Goal: Download file/media

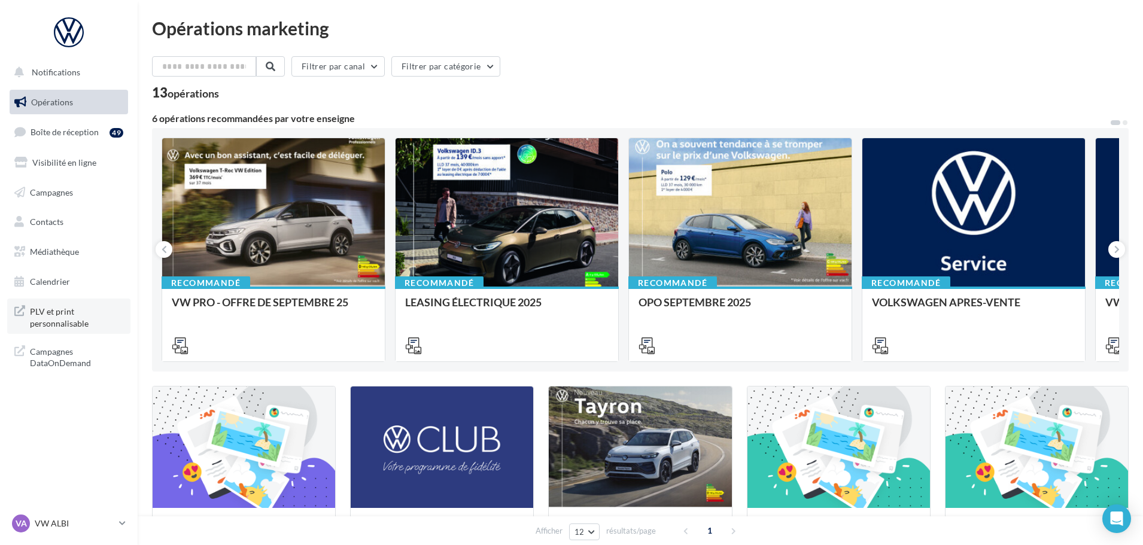
click at [55, 327] on span "PLV et print personnalisable" at bounding box center [76, 316] width 93 height 26
click at [74, 138] on link "Boîte de réception 49" at bounding box center [68, 132] width 123 height 26
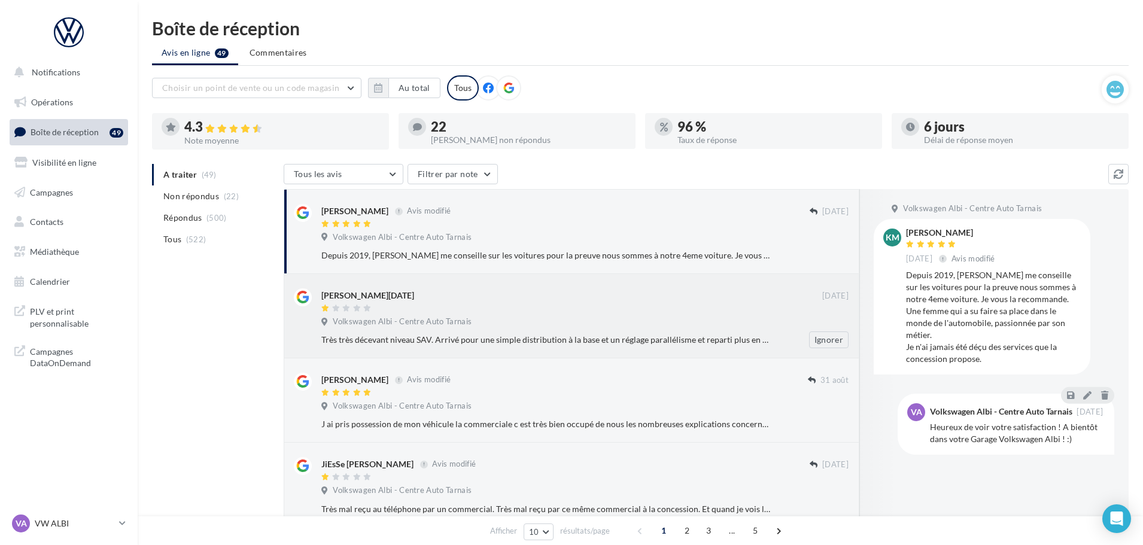
click at [539, 305] on div at bounding box center [571, 309] width 501 height 10
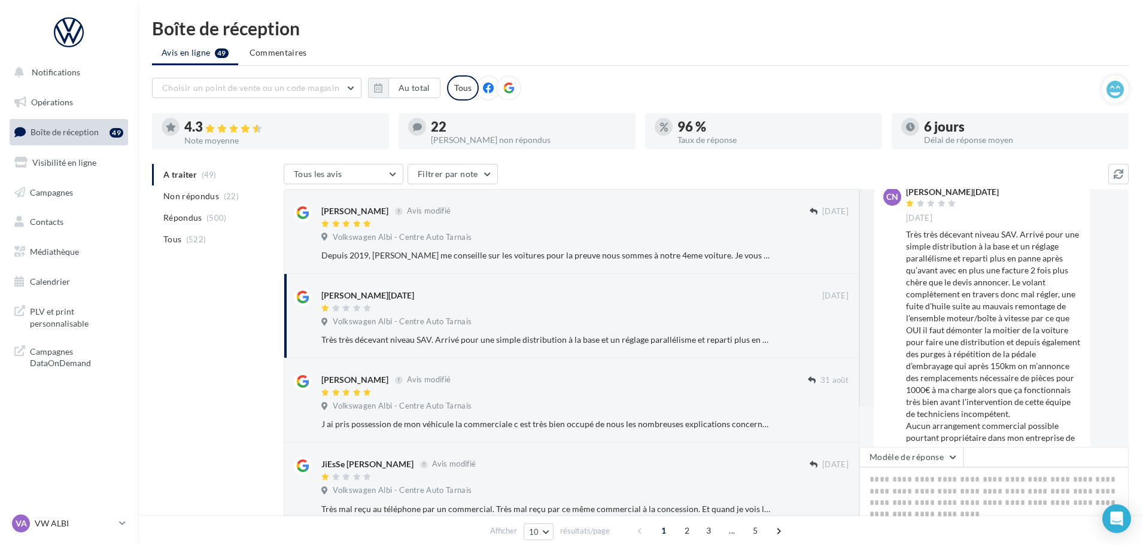
scroll to position [109, 0]
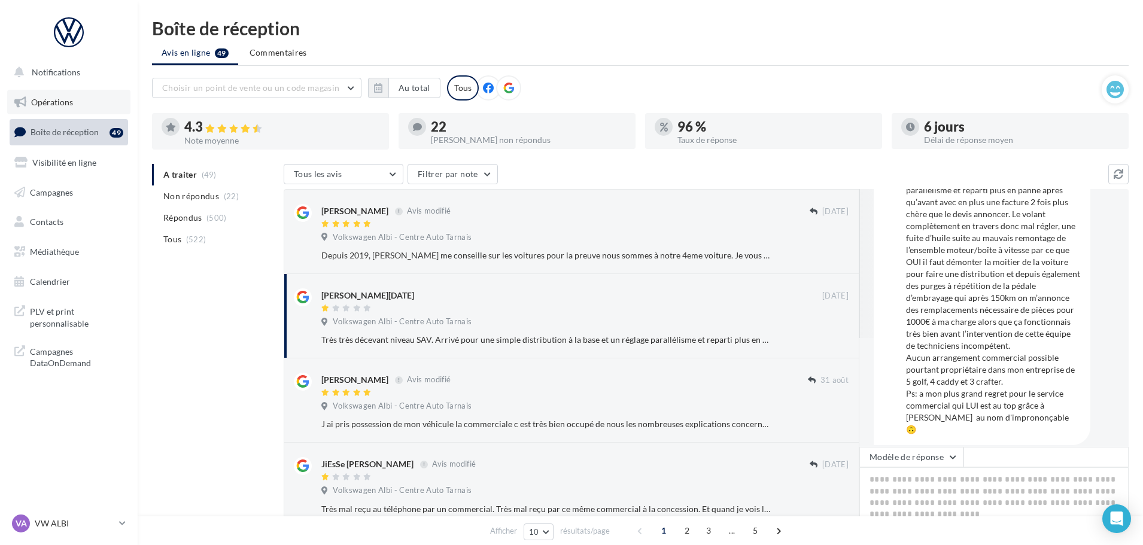
click at [77, 110] on link "Opérations" at bounding box center [68, 102] width 123 height 25
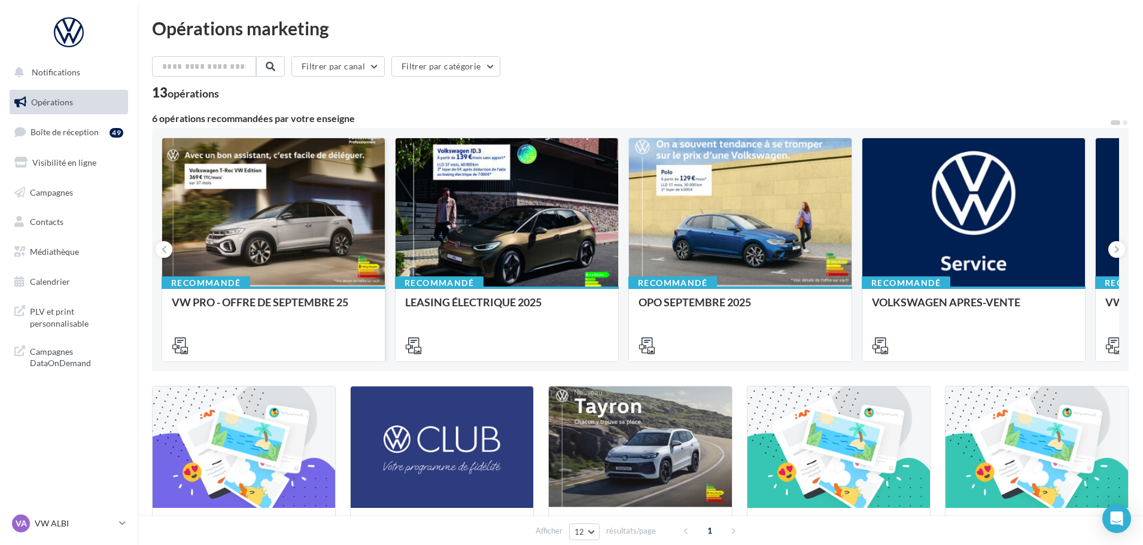
click at [264, 232] on div at bounding box center [273, 213] width 223 height 150
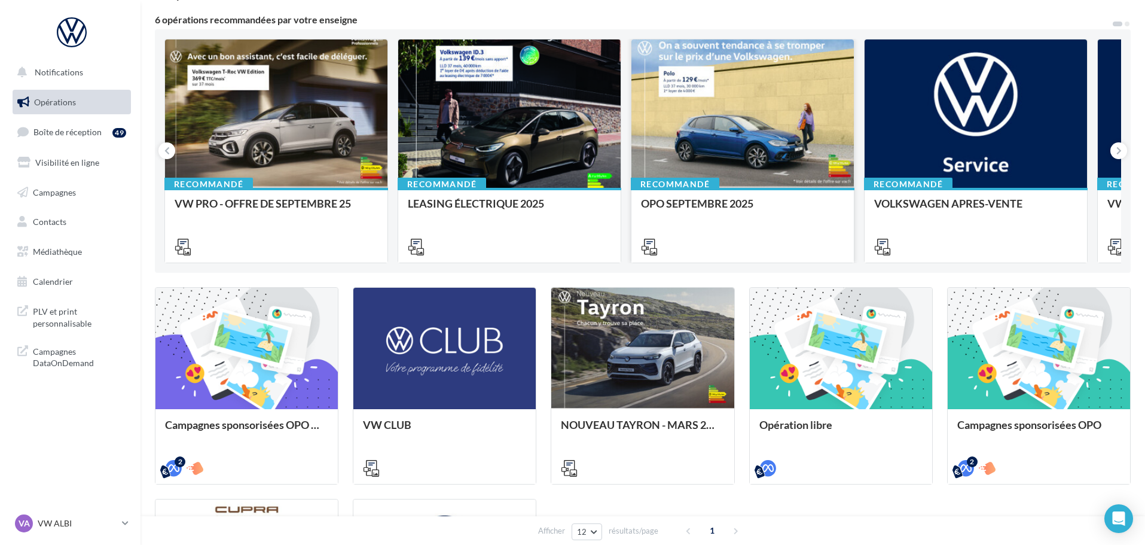
scroll to position [120, 0]
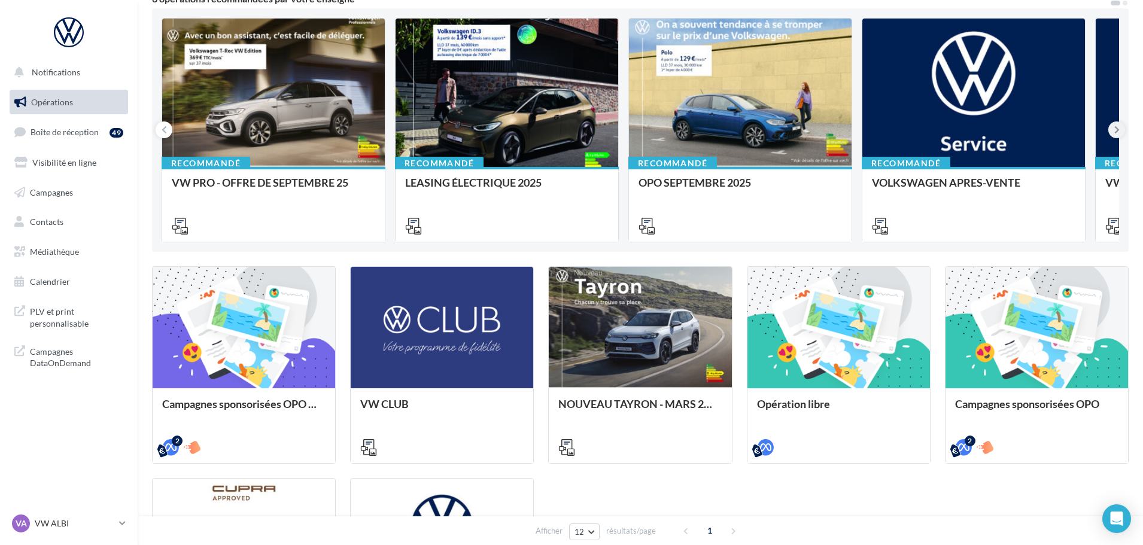
click at [1111, 130] on button at bounding box center [1116, 129] width 17 height 17
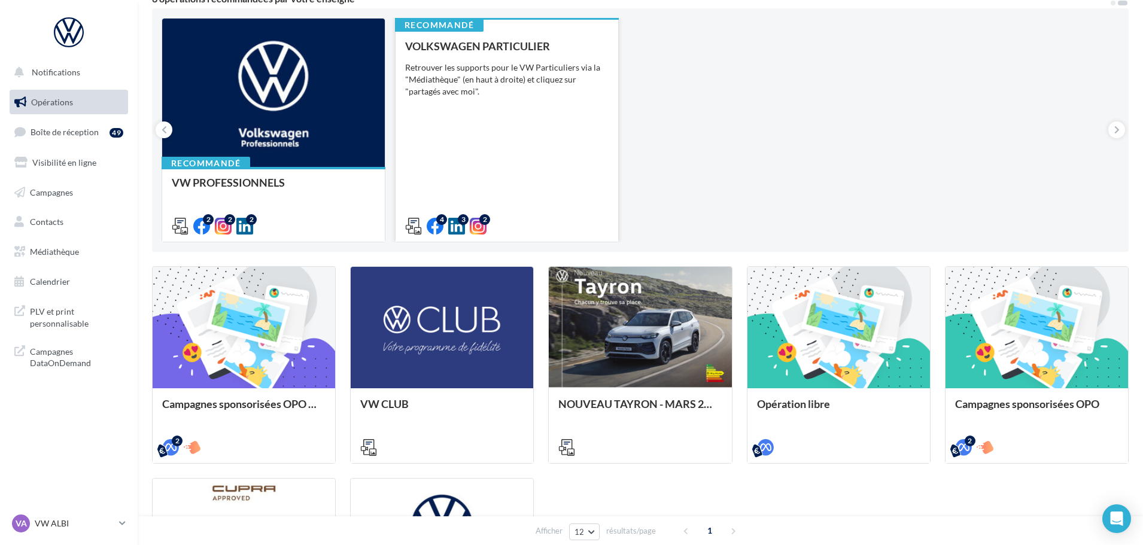
click at [545, 165] on div "VOLKSWAGEN PARTICULIER Retrouver les supports pour le VW Particuliers via la "M…" at bounding box center [506, 135] width 203 height 191
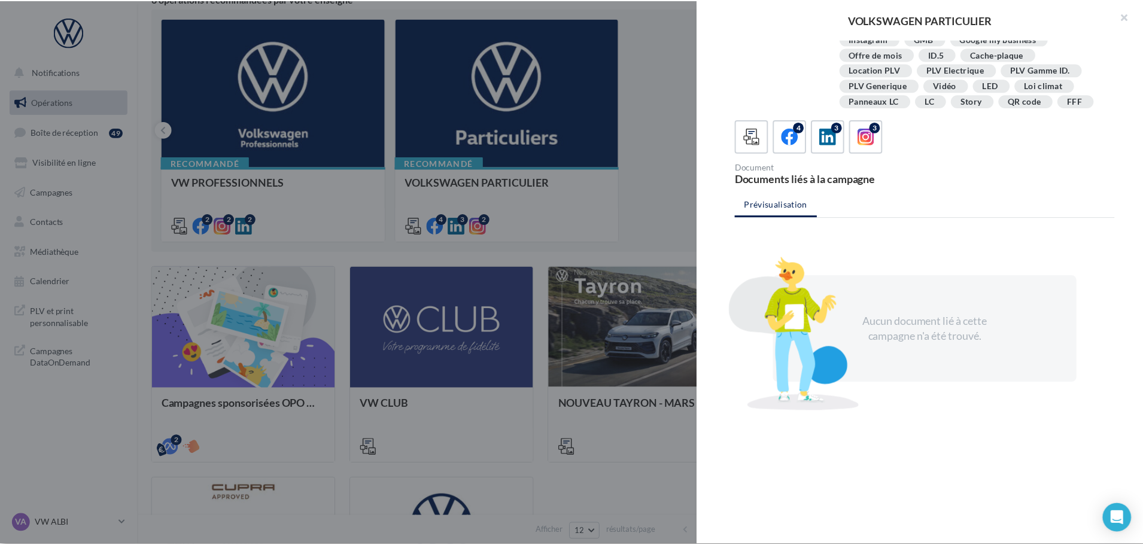
scroll to position [0, 0]
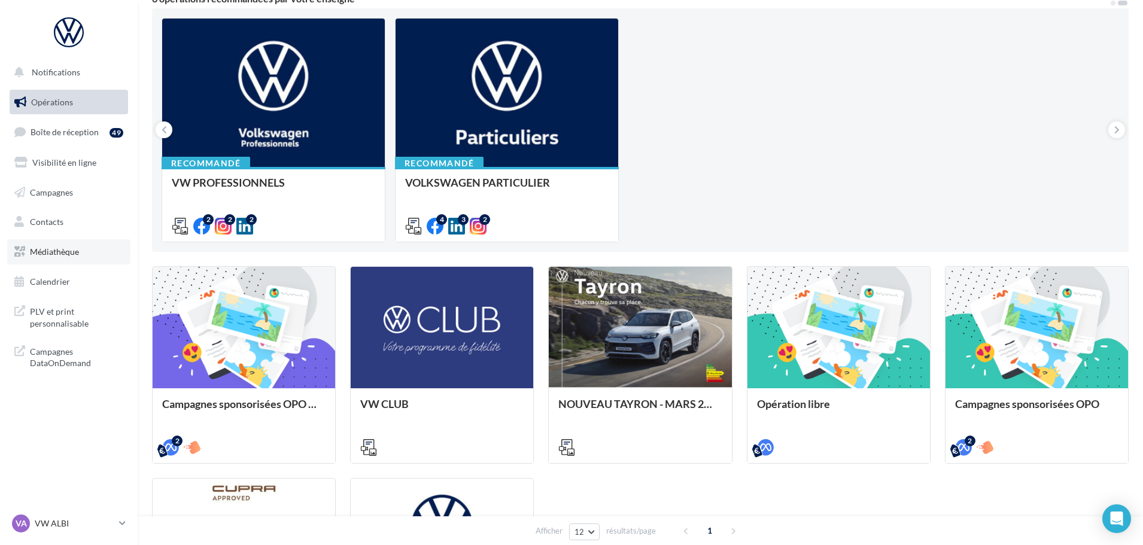
click at [51, 248] on span "Médiathèque" at bounding box center [54, 251] width 49 height 10
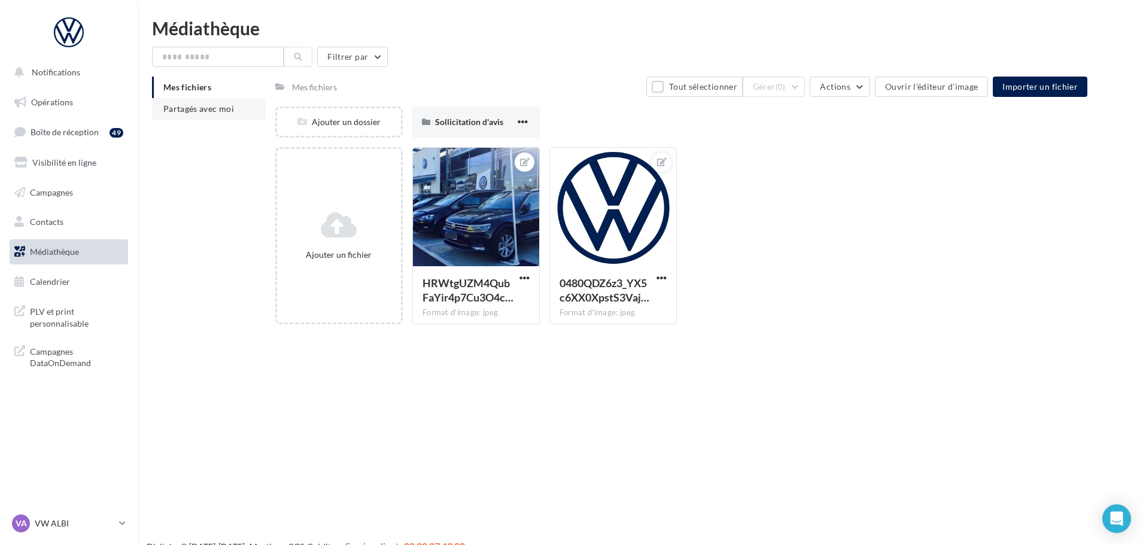
click at [224, 114] on li "Partagés avec moi" at bounding box center [209, 109] width 114 height 22
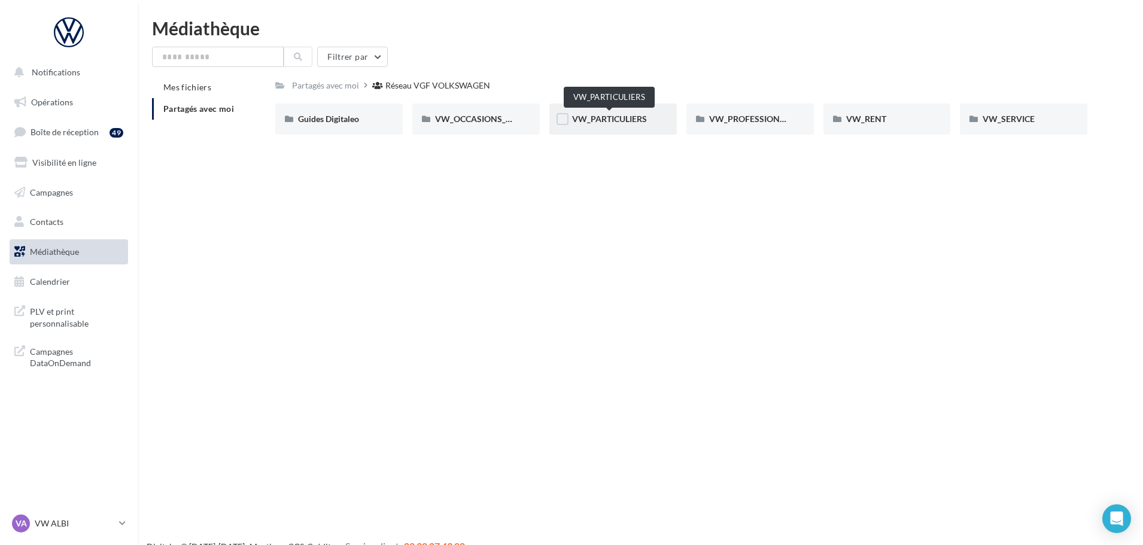
click at [630, 114] on span "VW_PARTICULIERS" at bounding box center [609, 119] width 75 height 10
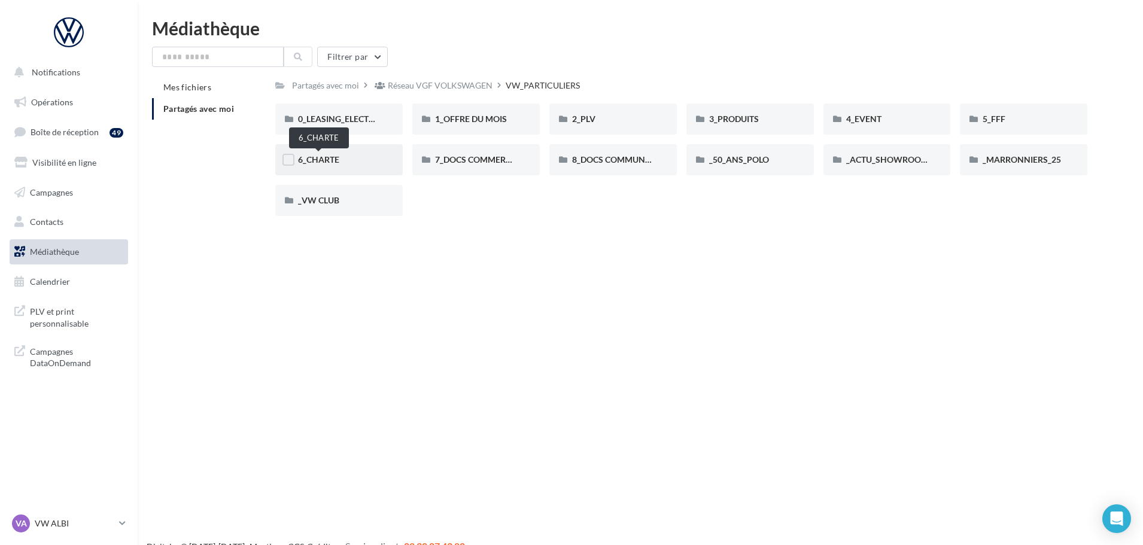
click at [322, 157] on span "6_CHARTE" at bounding box center [318, 159] width 41 height 10
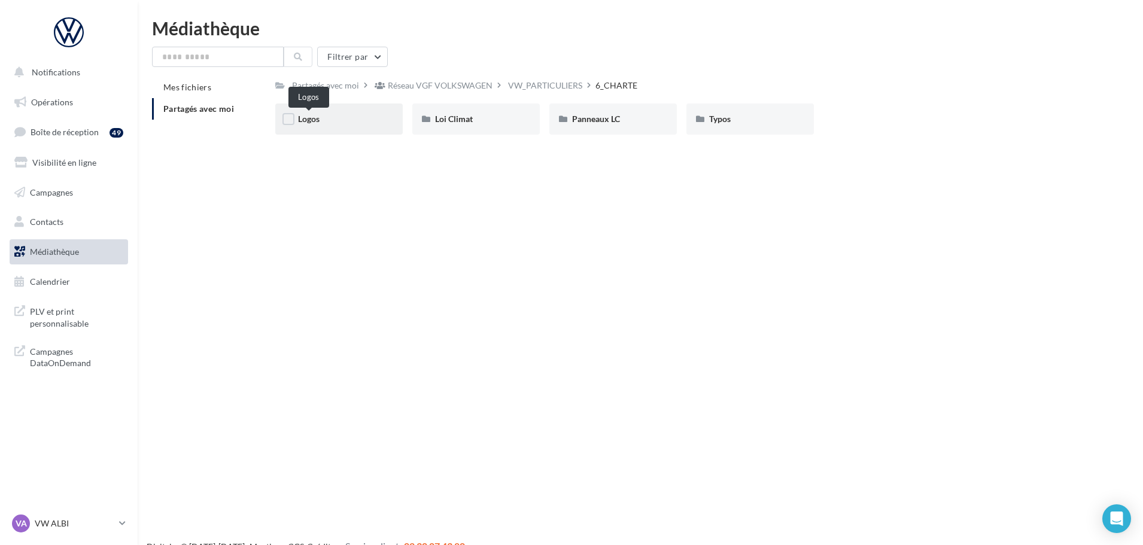
click at [315, 123] on span "Logos" at bounding box center [309, 119] width 22 height 10
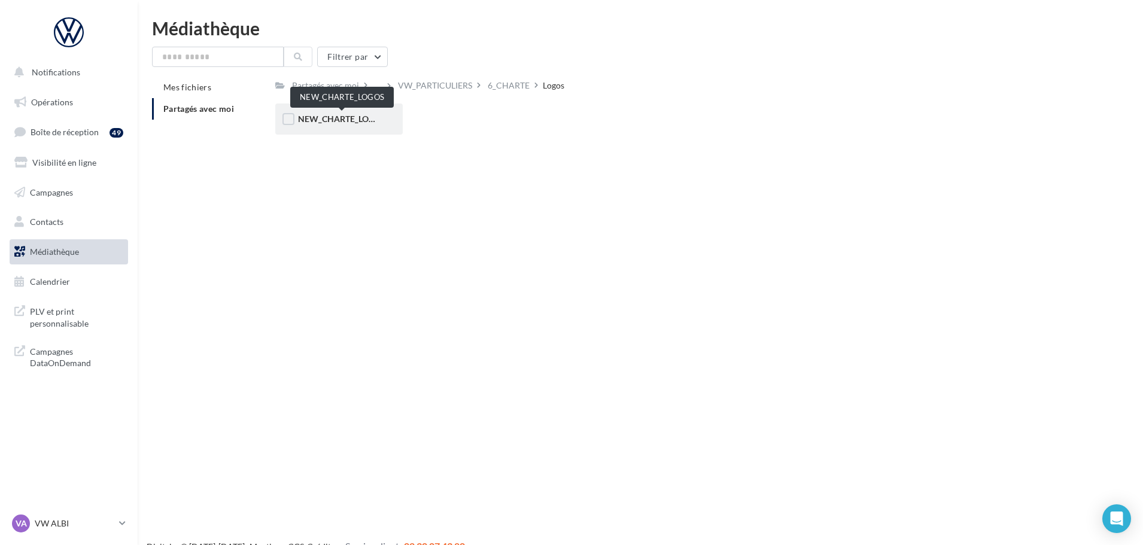
click at [354, 118] on span "NEW_CHARTE_LOGOS" at bounding box center [342, 119] width 88 height 10
click at [350, 120] on span "NEW_CHARTE_LOGOS" at bounding box center [342, 119] width 88 height 10
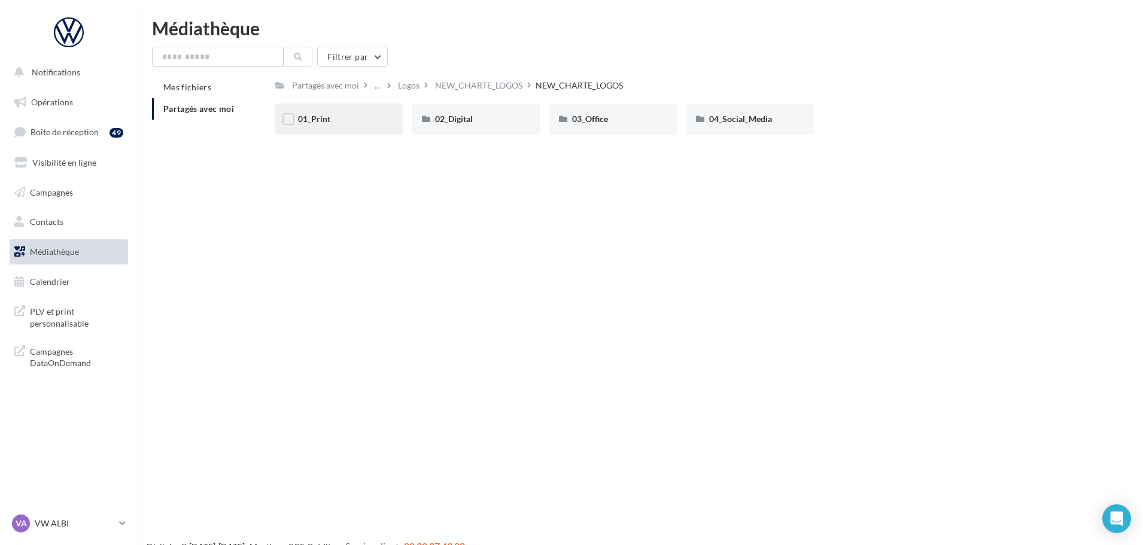
click at [342, 108] on div "01_Print" at bounding box center [338, 118] width 127 height 31
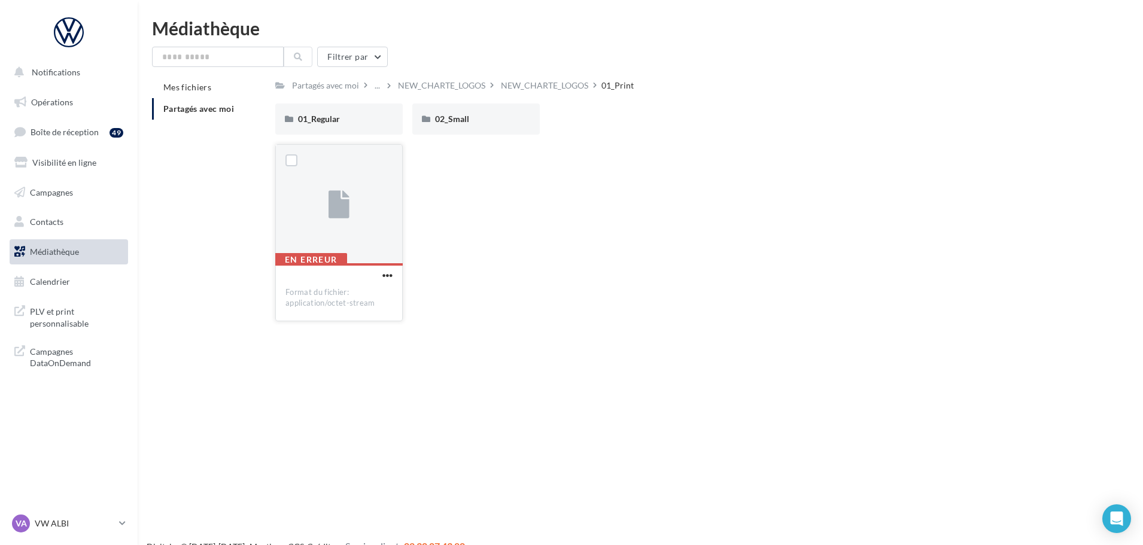
click at [348, 212] on icon at bounding box center [338, 205] width 21 height 28
click at [391, 270] on span "button" at bounding box center [387, 275] width 10 height 10
click at [368, 297] on button "Télécharger" at bounding box center [335, 299] width 120 height 31
click at [438, 111] on div "02_Small" at bounding box center [475, 118] width 127 height 31
click at [186, 115] on li "Partagés avec moi" at bounding box center [209, 109] width 114 height 22
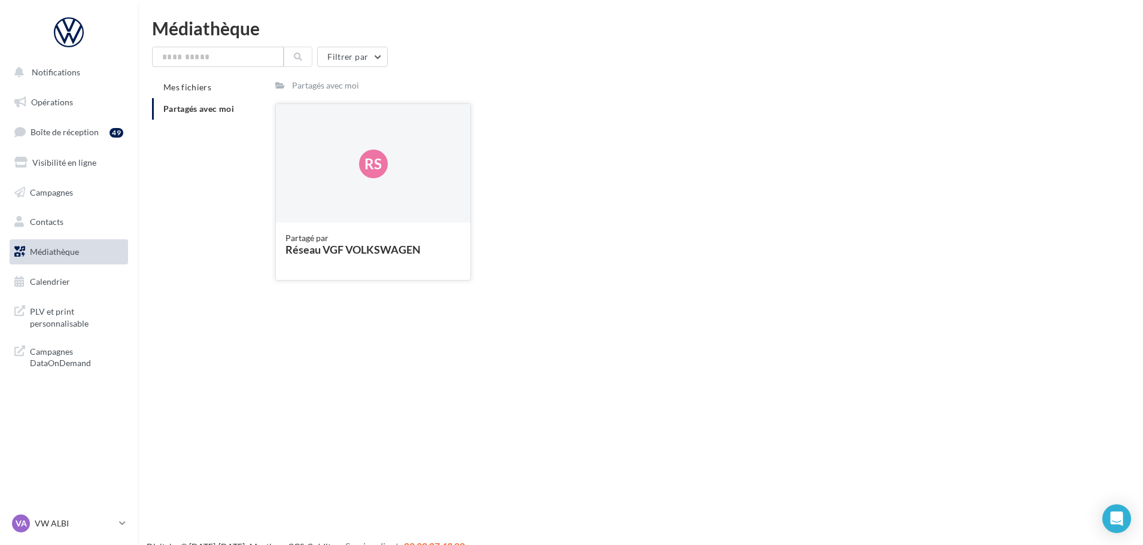
click at [346, 179] on div "Rs" at bounding box center [373, 164] width 194 height 120
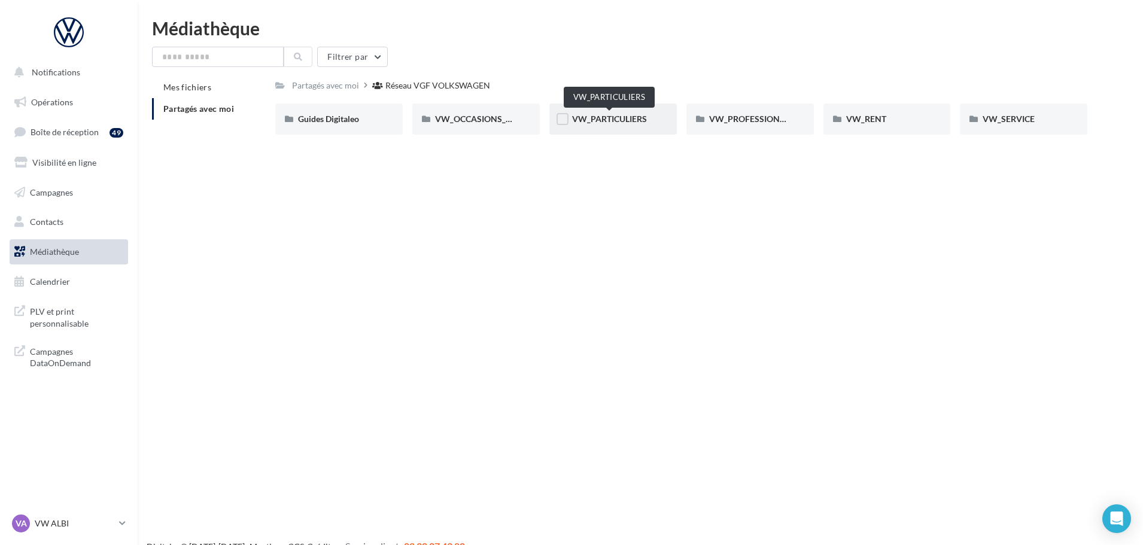
click at [583, 117] on span "VW_PARTICULIERS" at bounding box center [609, 119] width 75 height 10
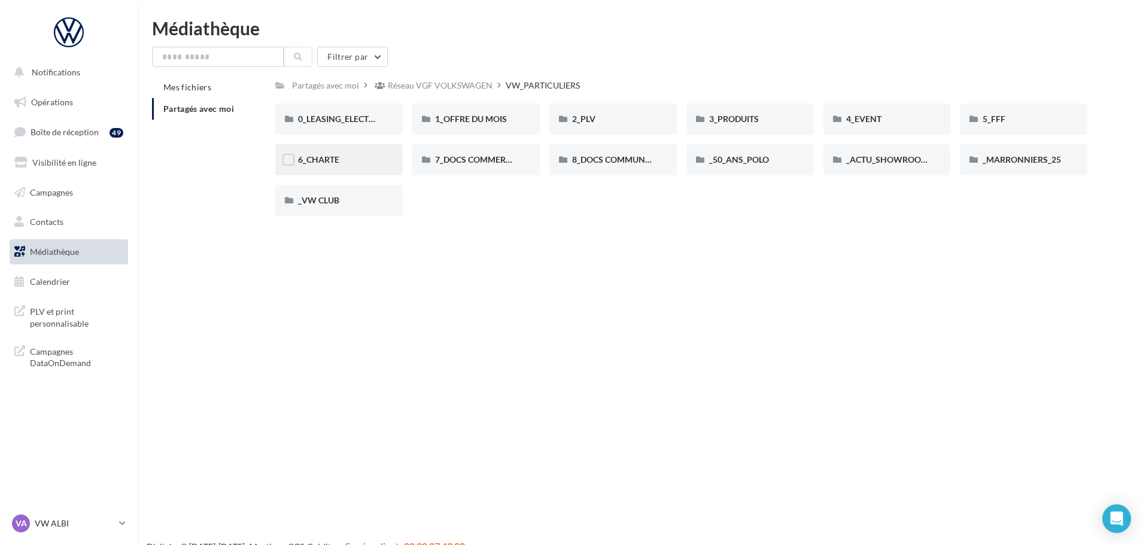
click at [364, 156] on div "6_CHARTE" at bounding box center [339, 160] width 82 height 12
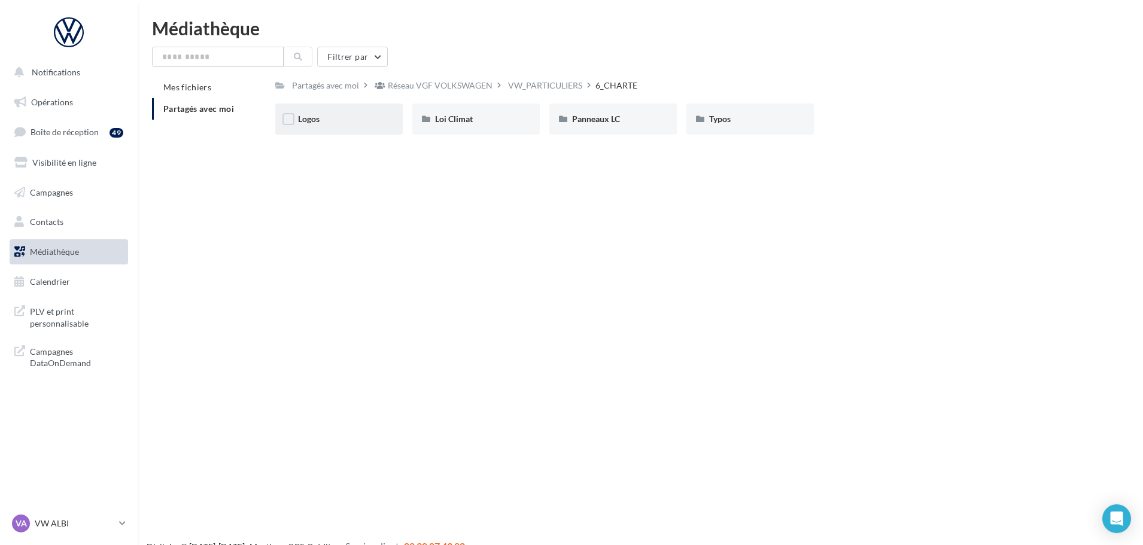
click at [356, 117] on div "Logos" at bounding box center [339, 119] width 82 height 12
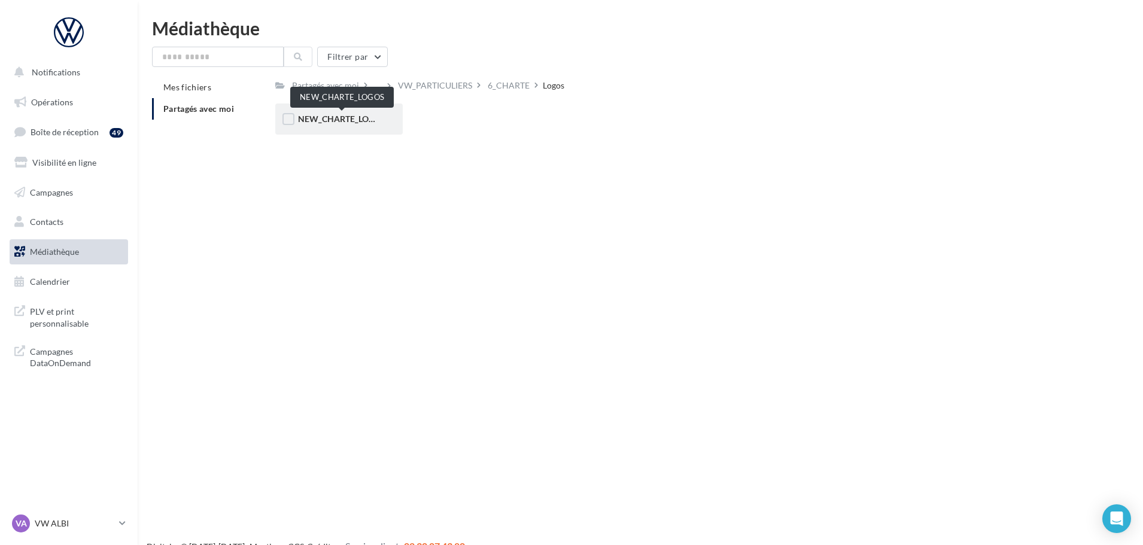
click at [331, 120] on span "NEW_CHARTE_LOGOS" at bounding box center [342, 119] width 88 height 10
click at [335, 120] on span "NEW_CHARTE_LOGOS" at bounding box center [342, 119] width 88 height 10
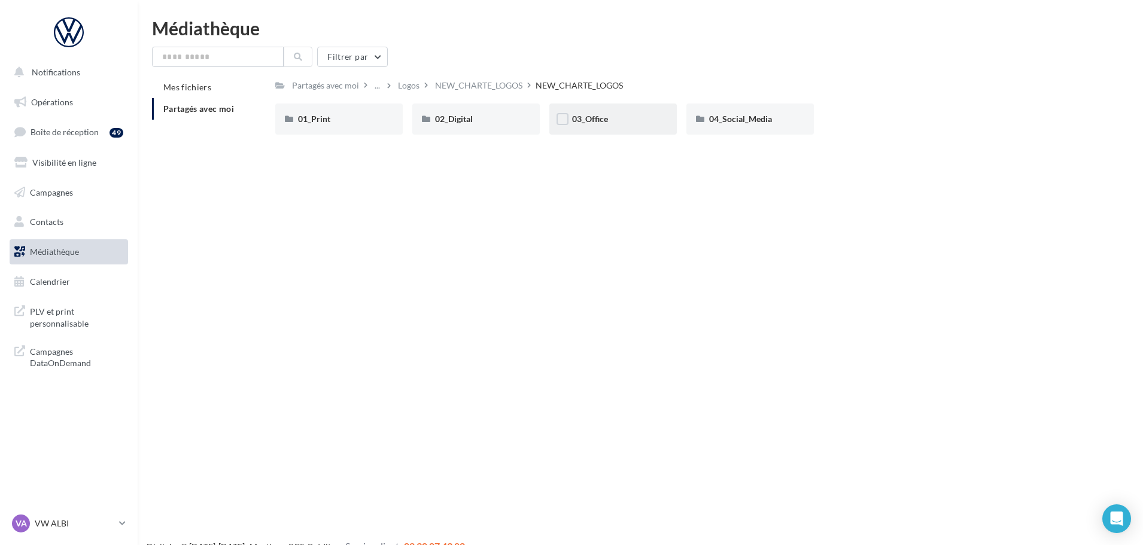
click at [623, 118] on div "03_Office" at bounding box center [613, 119] width 82 height 12
click at [467, 120] on span "02_Digital" at bounding box center [454, 119] width 38 height 10
